Goal: Task Accomplishment & Management: Manage account settings

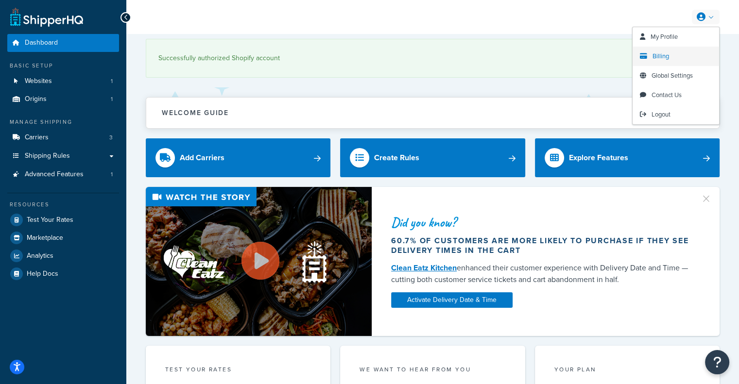
click at [664, 58] on span "Billing" at bounding box center [660, 55] width 17 height 9
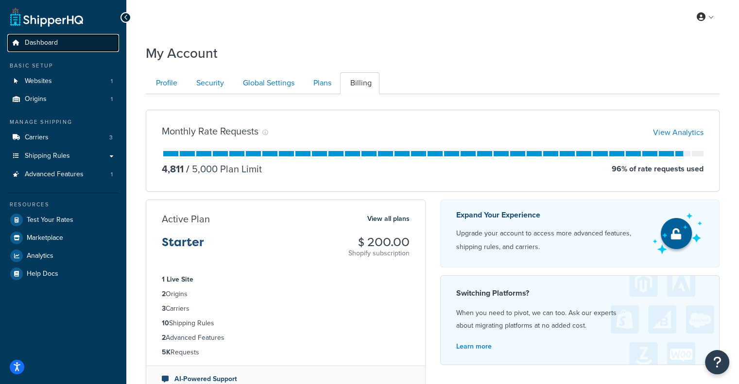
click at [62, 40] on link "Dashboard" at bounding box center [63, 43] width 112 height 18
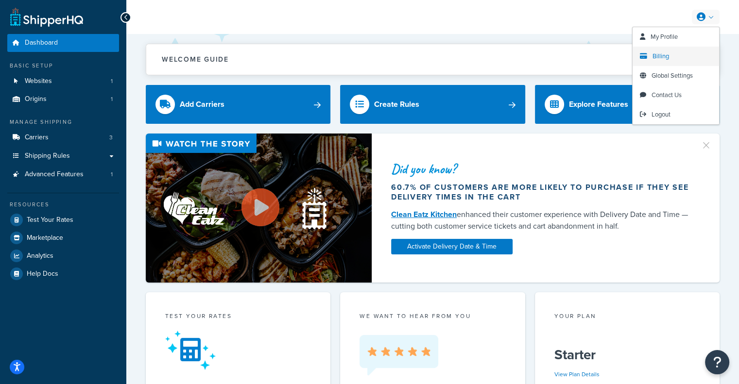
click at [668, 58] on span "Billing" at bounding box center [660, 55] width 17 height 9
